Goal: Use online tool/utility

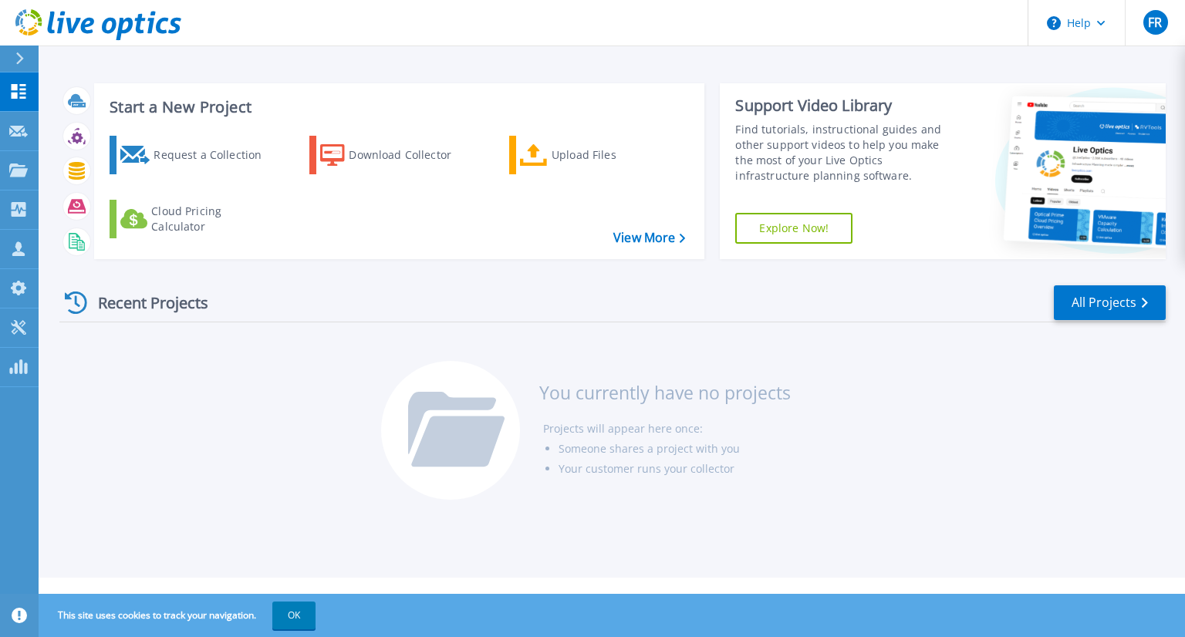
click at [21, 60] on icon at bounding box center [20, 58] width 8 height 12
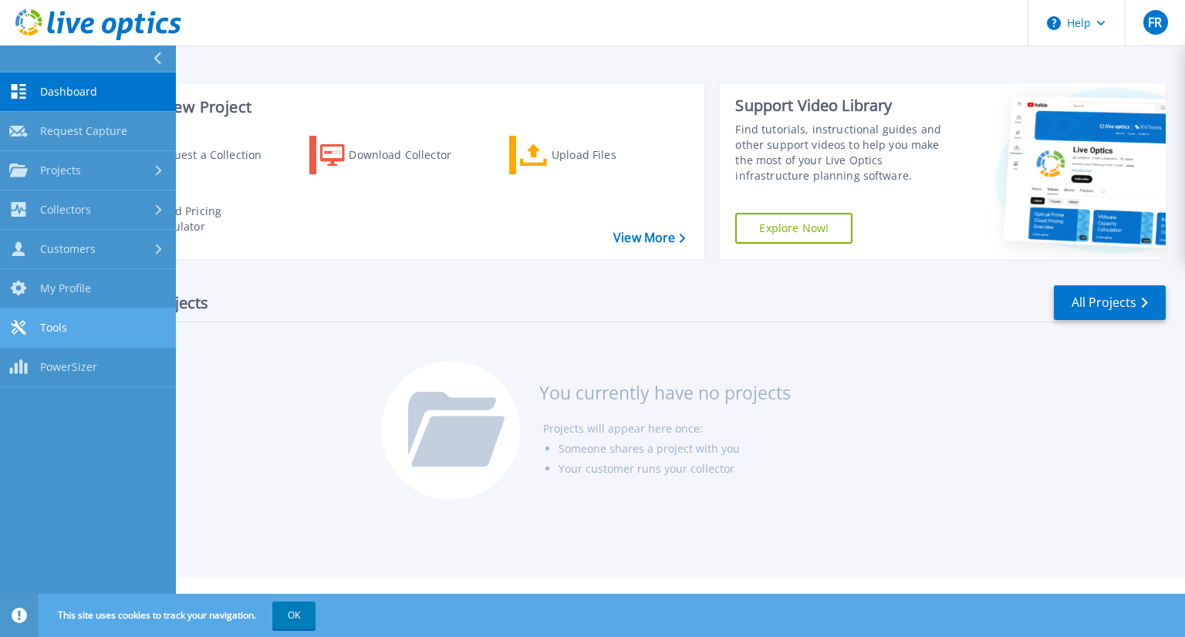
click at [129, 338] on link "Tools Tools" at bounding box center [88, 328] width 176 height 39
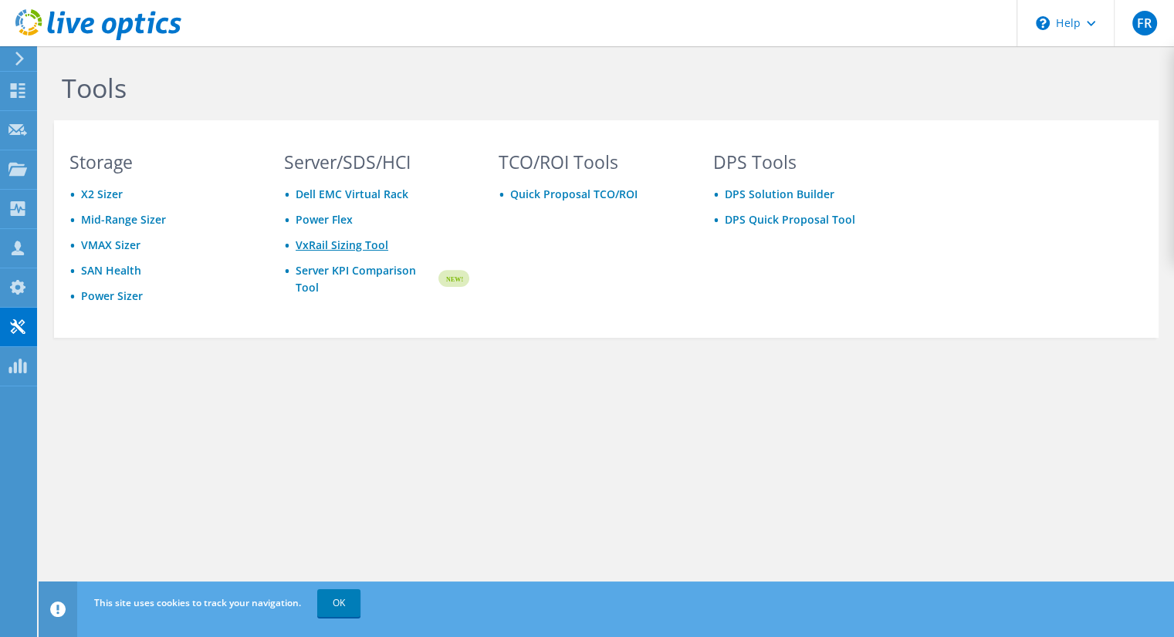
click at [340, 245] on link "VxRail Sizing Tool" at bounding box center [342, 245] width 93 height 15
